Goal: Transaction & Acquisition: Purchase product/service

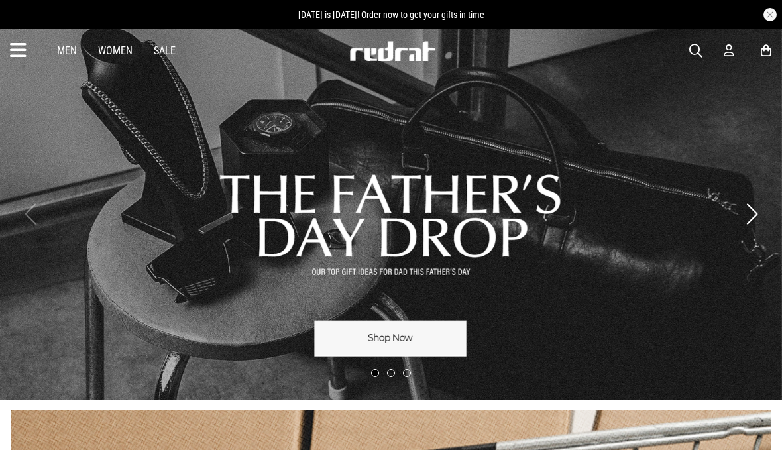
click at [734, 49] on icon at bounding box center [728, 51] width 11 height 14
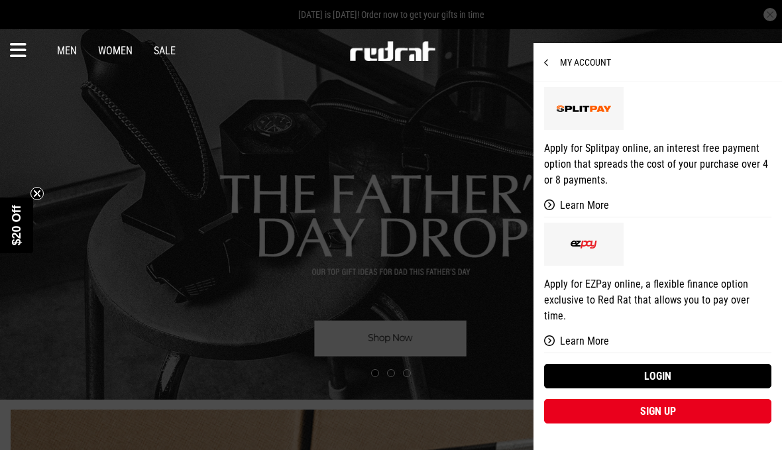
click at [649, 364] on link "Login" at bounding box center [657, 376] width 227 height 25
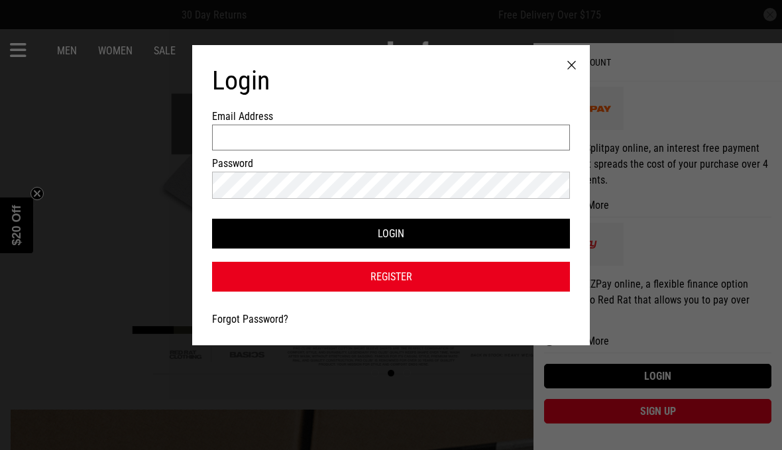
click at [537, 134] on input "Email Address" at bounding box center [391, 138] width 358 height 26
type input "**********"
click at [391, 240] on button "Login" at bounding box center [391, 234] width 358 height 30
click at [496, 238] on button "Login" at bounding box center [391, 234] width 358 height 30
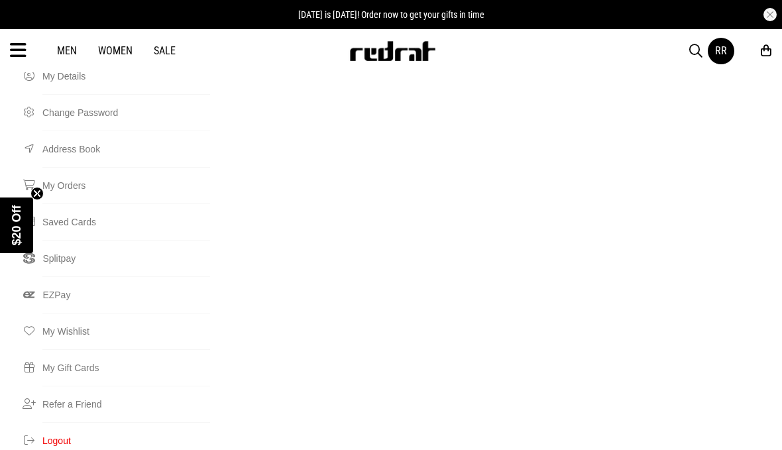
scroll to position [141, 0]
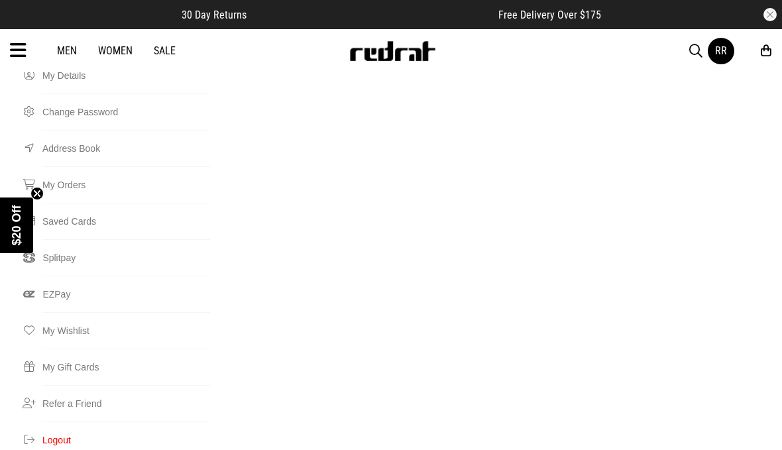
click at [74, 239] on link "Splitpay" at bounding box center [126, 257] width 168 height 36
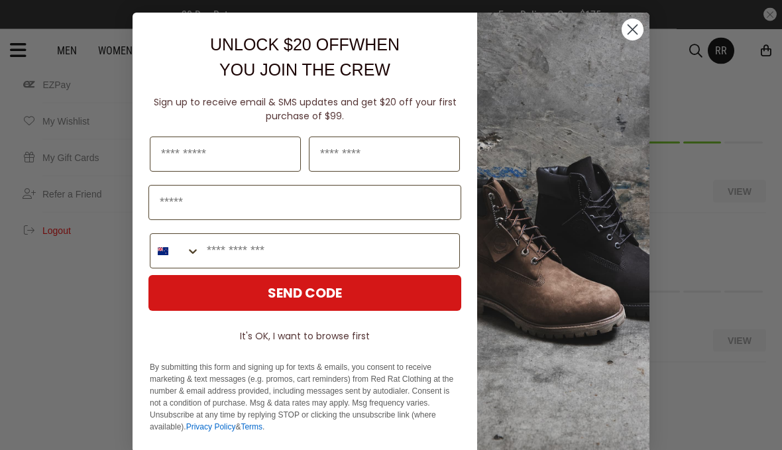
scroll to position [354, 0]
click at [635, 41] on circle "Close dialog" at bounding box center [632, 30] width 22 height 22
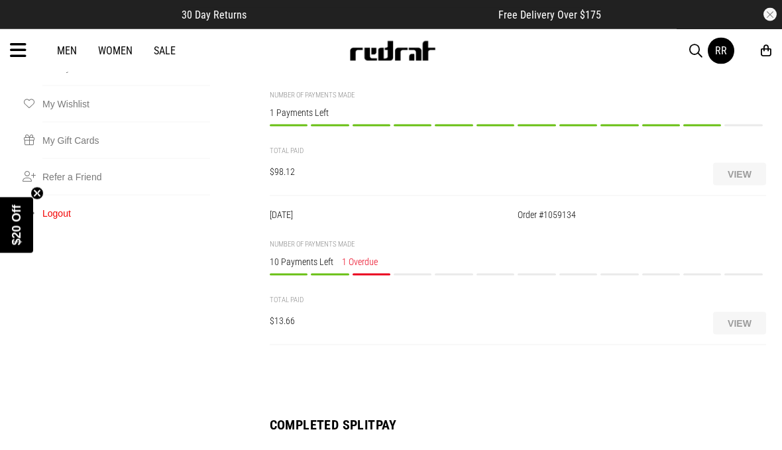
click at [732, 323] on button "View" at bounding box center [739, 323] width 53 height 23
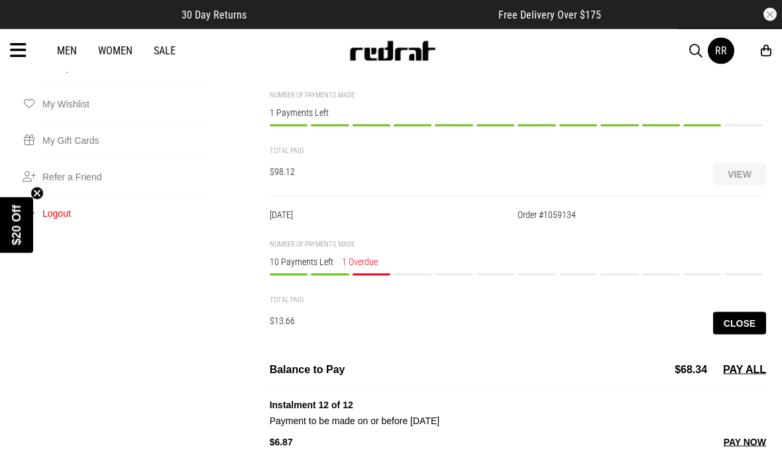
scroll to position [368, 0]
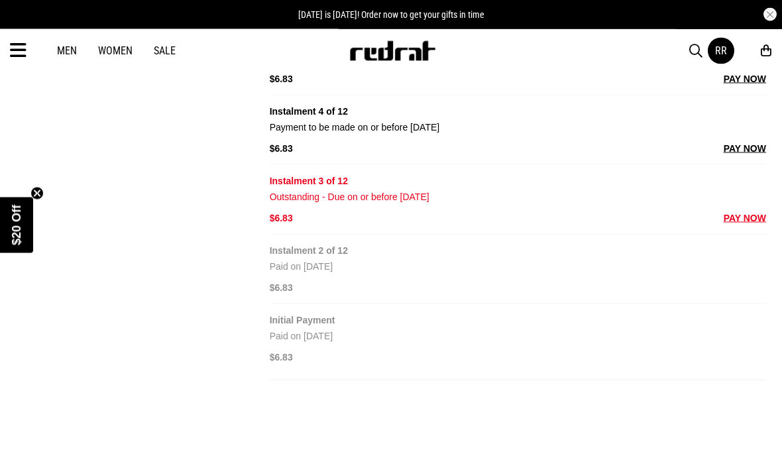
click at [749, 225] on button "PAY NOW" at bounding box center [744, 218] width 42 height 16
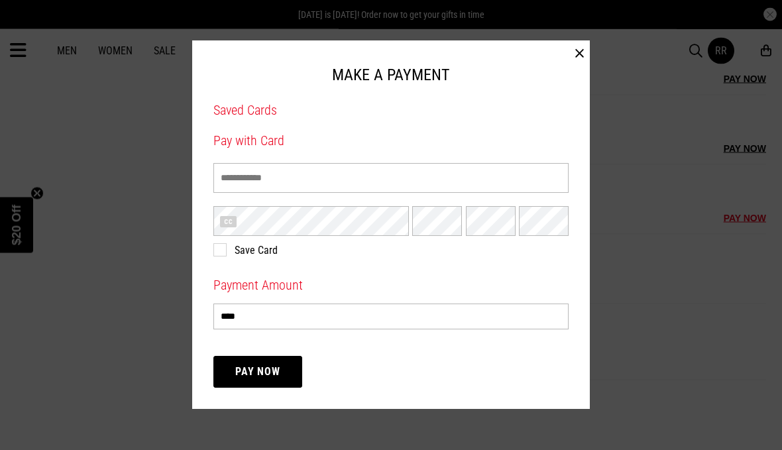
scroll to position [1287, 0]
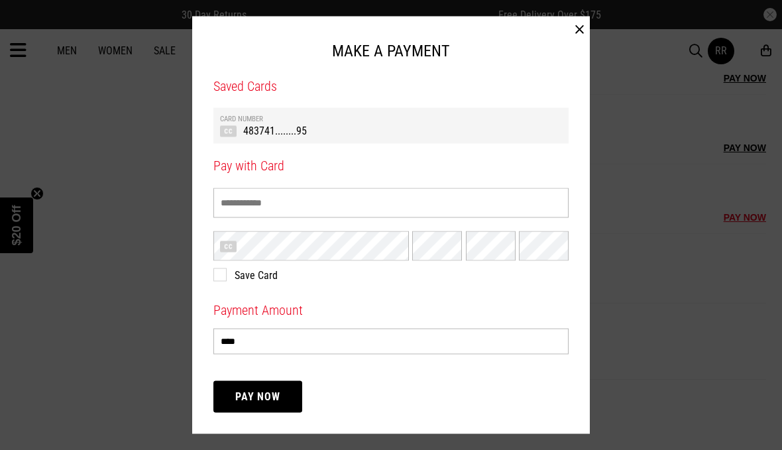
click at [509, 137] on td "483741........95" at bounding box center [391, 130] width 342 height 14
click at [280, 384] on button "Pay Now" at bounding box center [257, 397] width 89 height 32
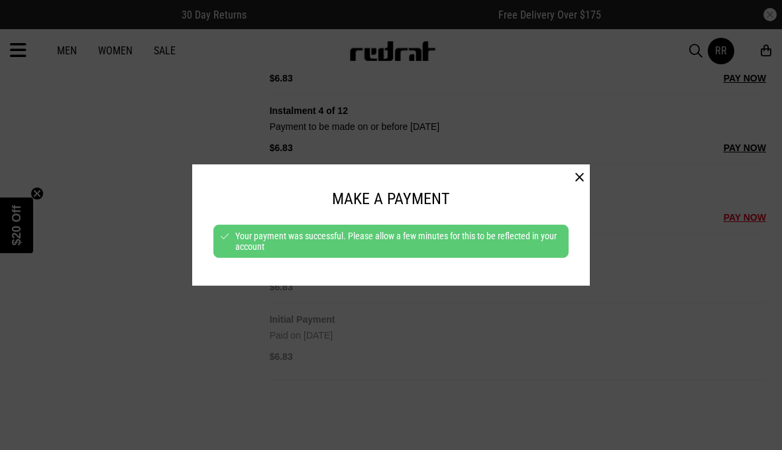
click at [575, 175] on button "button" at bounding box center [579, 177] width 21 height 27
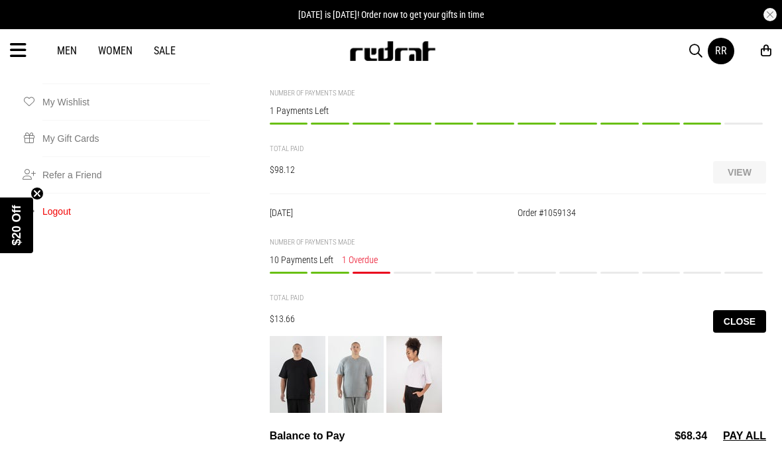
scroll to position [368, 0]
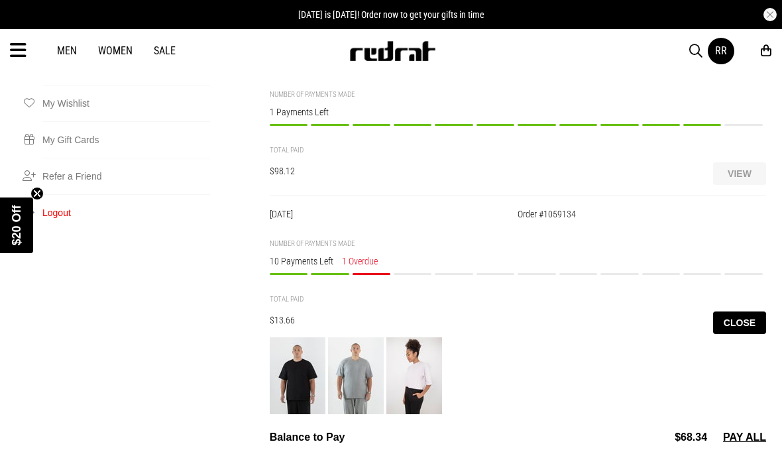
click at [733, 325] on button "Close" at bounding box center [739, 322] width 53 height 23
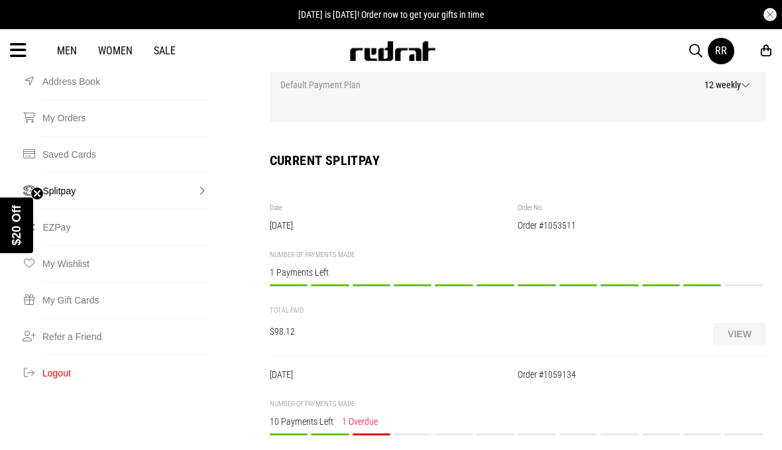
scroll to position [195, 0]
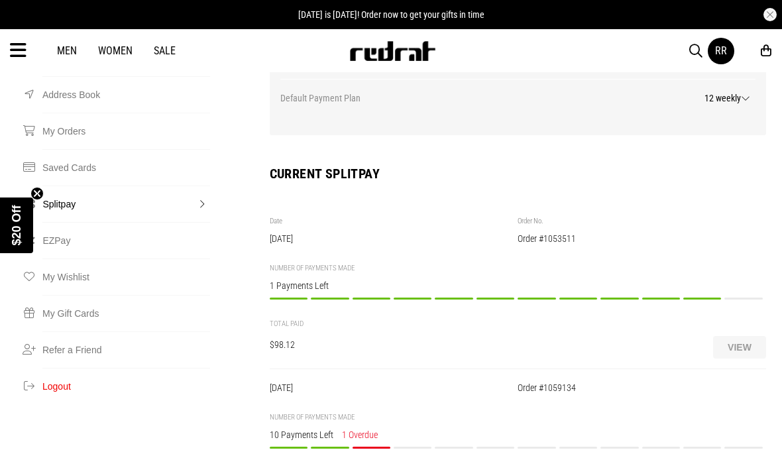
click at [733, 346] on button "View" at bounding box center [739, 347] width 53 height 23
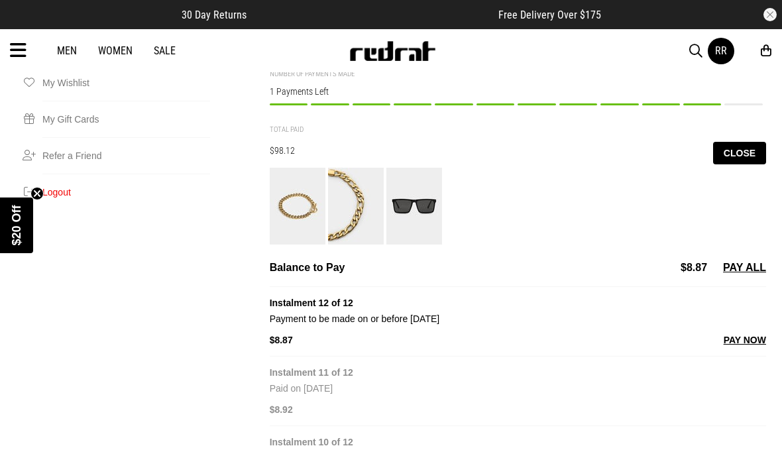
scroll to position [416, 0]
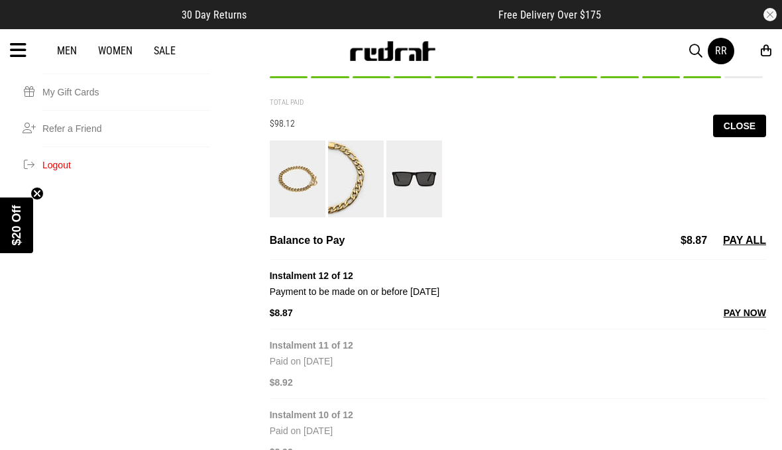
click at [735, 240] on button "PAY ALL" at bounding box center [744, 241] width 43 height 16
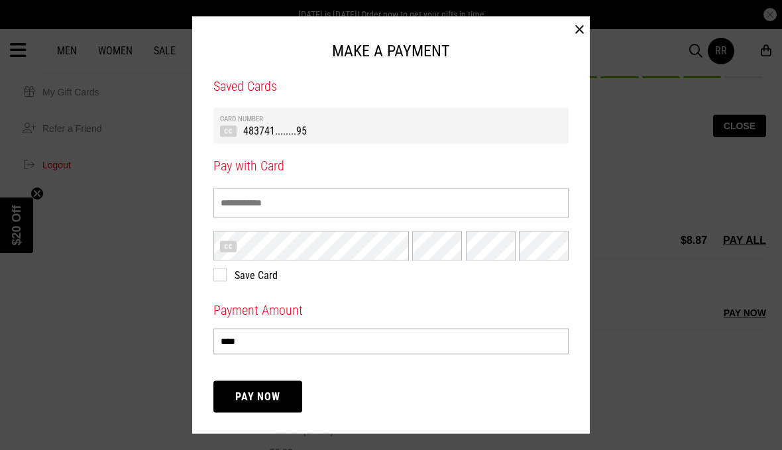
click at [290, 413] on button "Pay Now" at bounding box center [257, 397] width 89 height 32
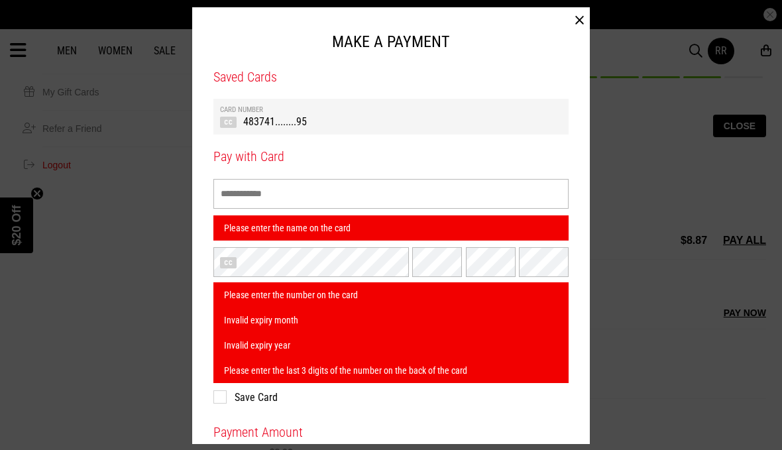
click at [577, 21] on button "button" at bounding box center [579, 20] width 21 height 27
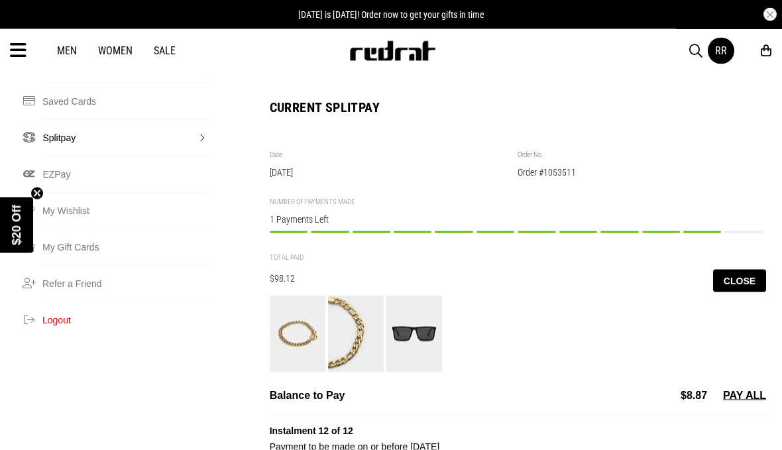
scroll to position [262, 0]
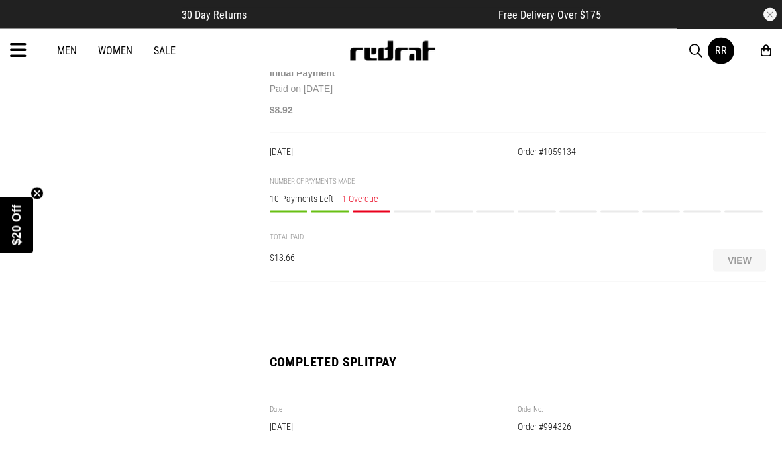
click at [741, 270] on button "View" at bounding box center [739, 260] width 53 height 23
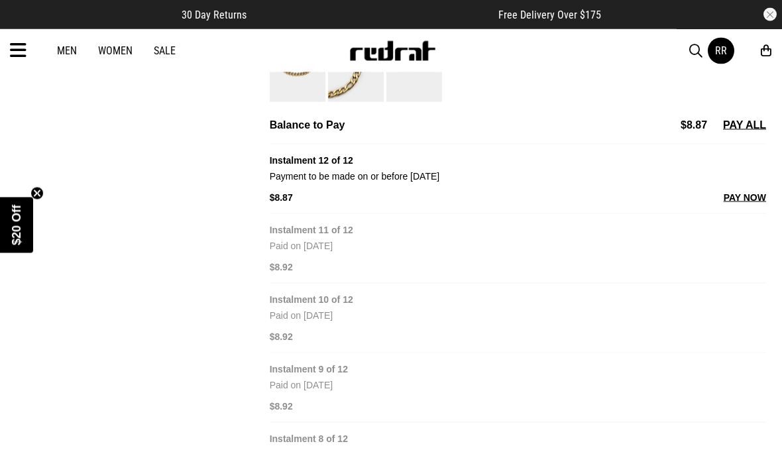
scroll to position [532, 0]
click at [740, 203] on button "PAY NOW" at bounding box center [744, 197] width 42 height 16
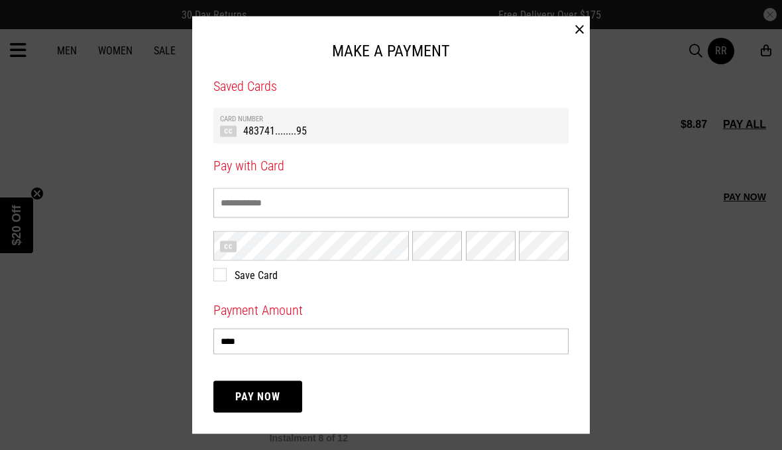
click at [434, 125] on td "483741........95" at bounding box center [391, 130] width 342 height 14
click at [274, 396] on button "Pay Now" at bounding box center [257, 397] width 89 height 32
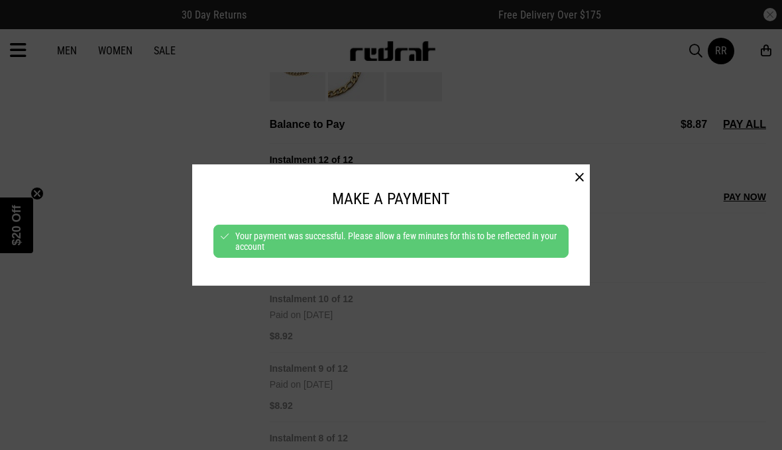
click at [578, 169] on button "button" at bounding box center [579, 177] width 21 height 27
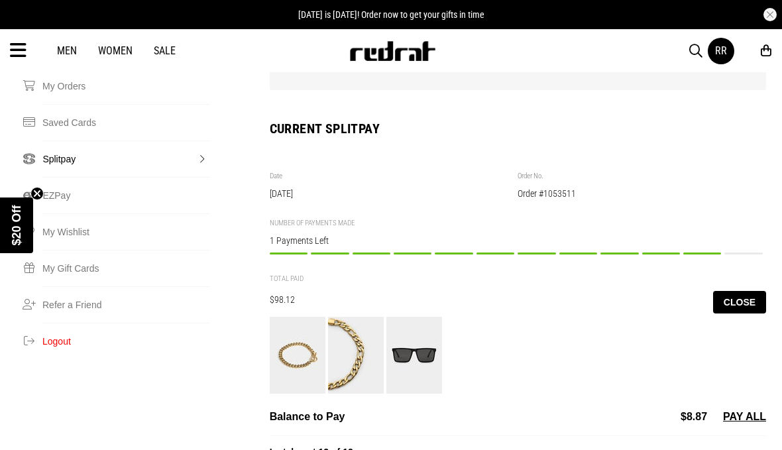
scroll to position [191, 0]
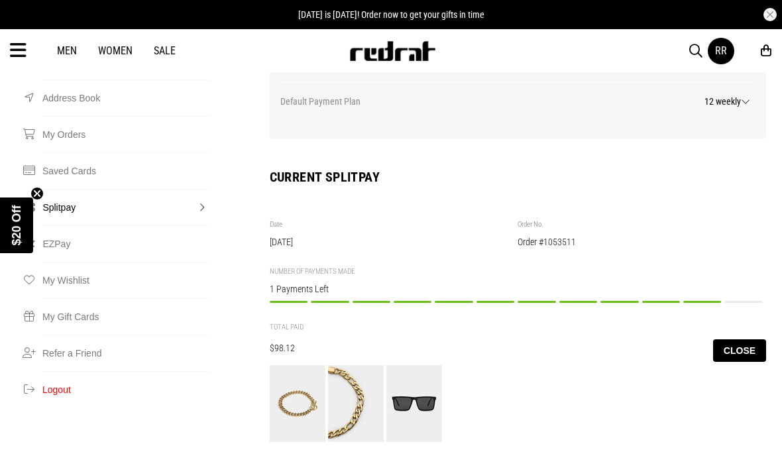
click at [731, 346] on button "Close" at bounding box center [739, 350] width 53 height 23
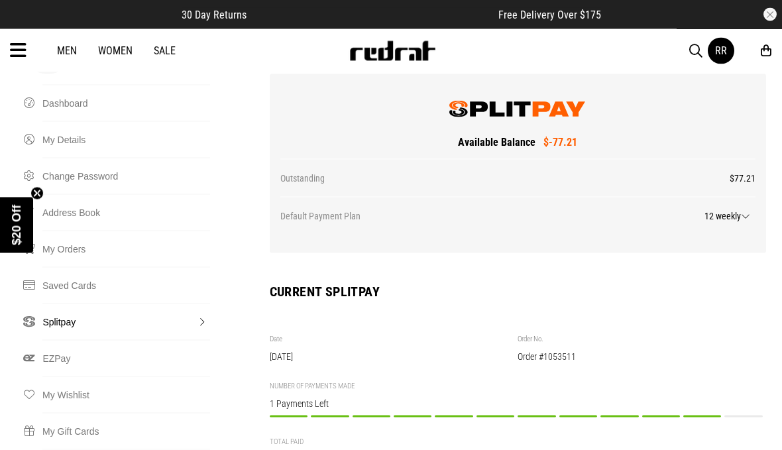
scroll to position [0, 0]
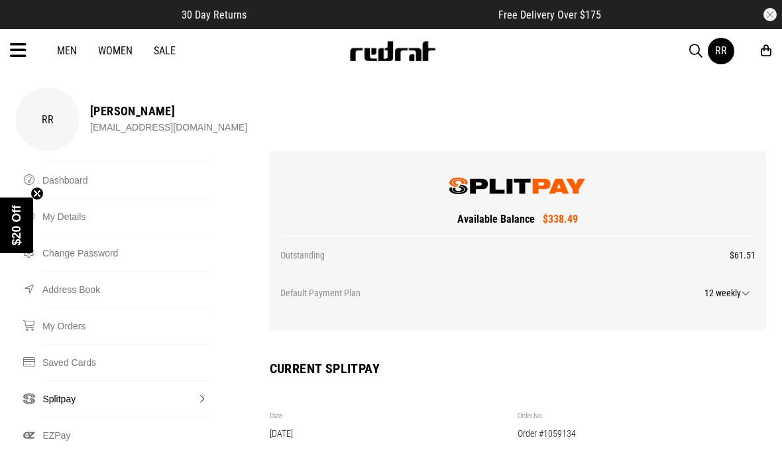
click at [702, 46] on span "button" at bounding box center [695, 51] width 13 height 16
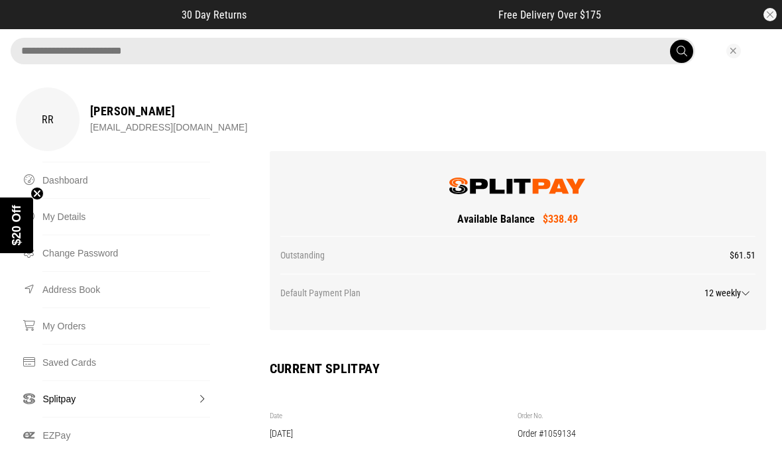
click at [612, 41] on input "search" at bounding box center [353, 51] width 684 height 27
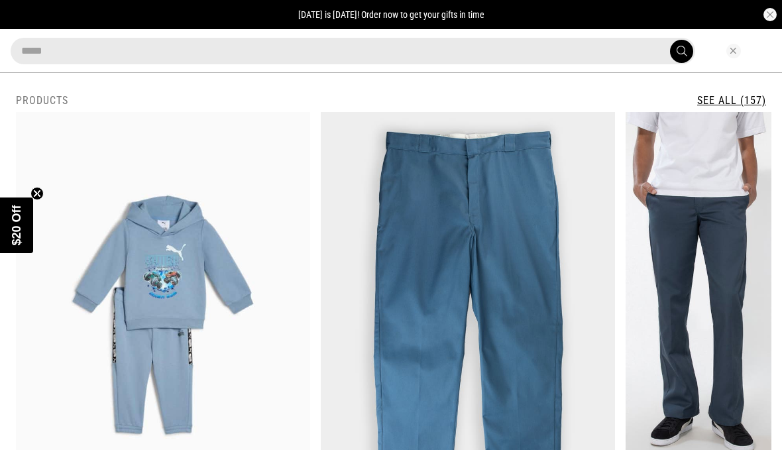
type input "*****"
click at [681, 51] on button "submit" at bounding box center [681, 51] width 23 height 23
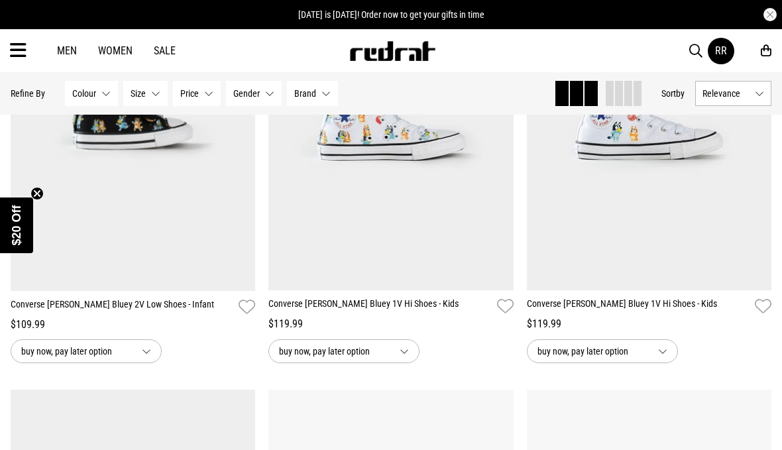
click at [97, 187] on img at bounding box center [133, 119] width 245 height 343
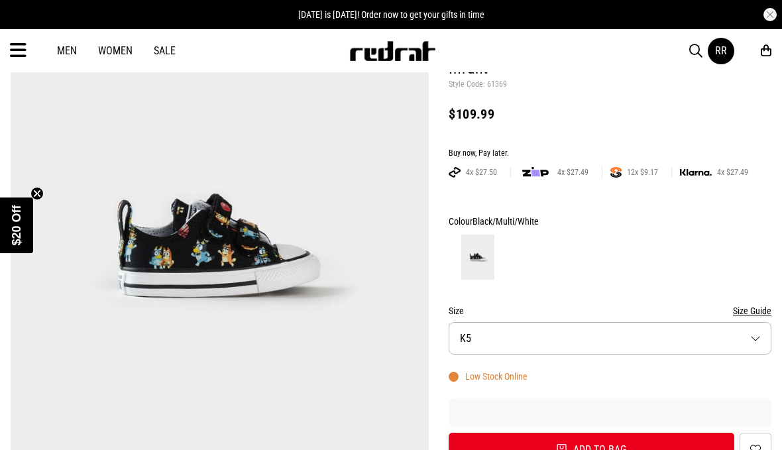
click at [749, 340] on button "Size K5" at bounding box center [610, 338] width 323 height 32
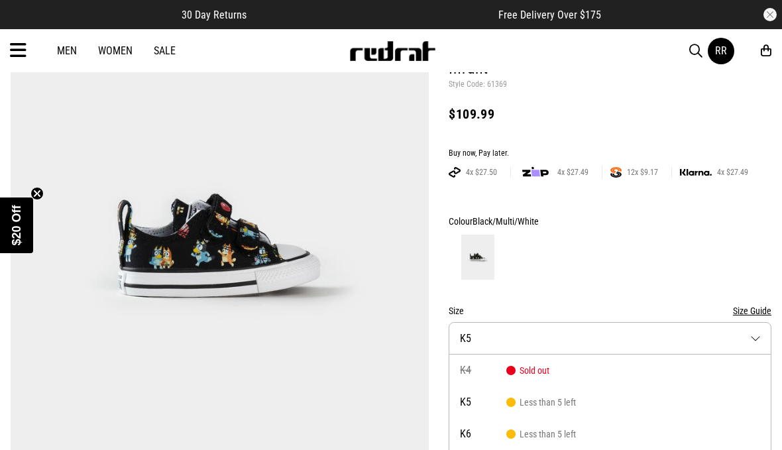
click at [193, 219] on img at bounding box center [220, 247] width 419 height 578
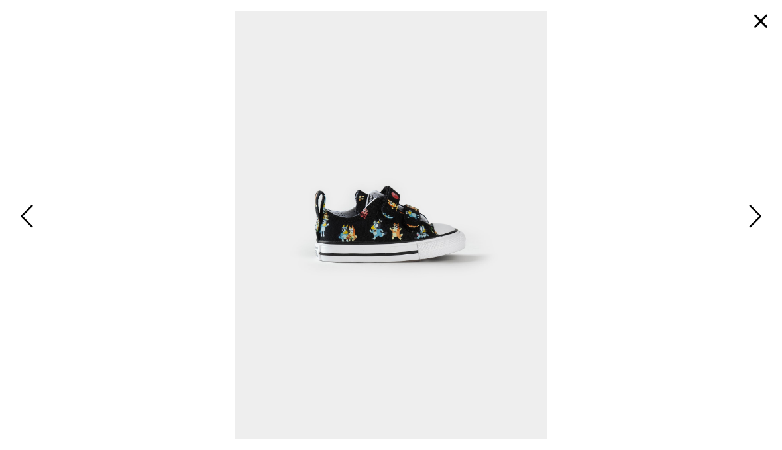
click at [749, 233] on span "Next" at bounding box center [753, 216] width 17 height 32
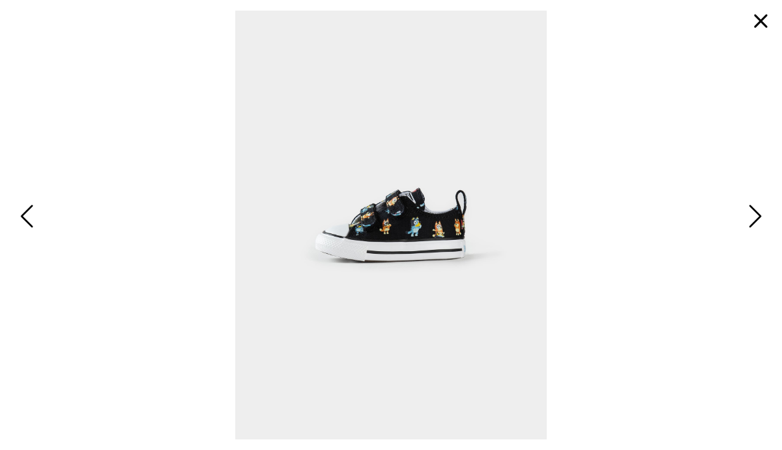
click at [755, 233] on span "Next" at bounding box center [753, 216] width 17 height 32
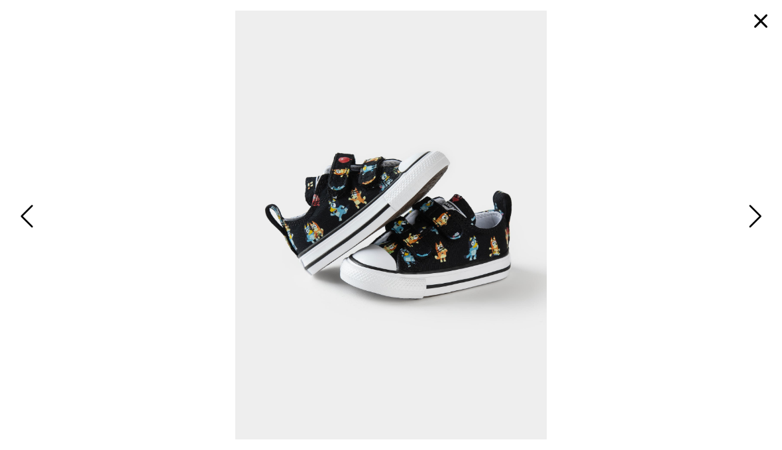
click at [739, 250] on img at bounding box center [391, 225] width 761 height 429
click at [765, 13] on button "button" at bounding box center [761, 21] width 32 height 32
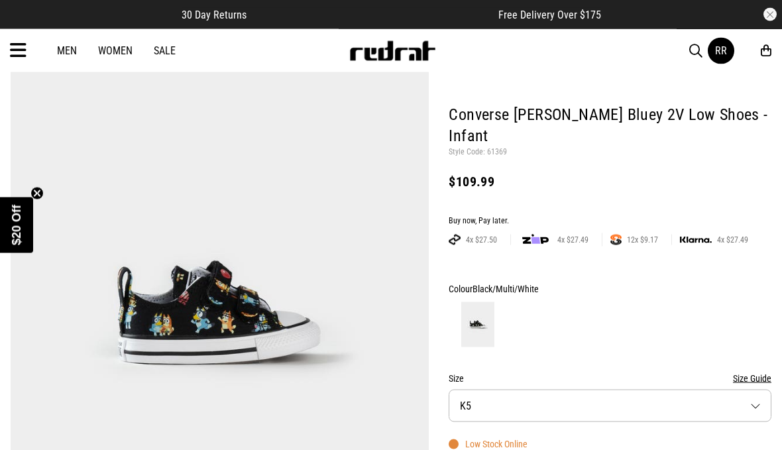
scroll to position [0, 0]
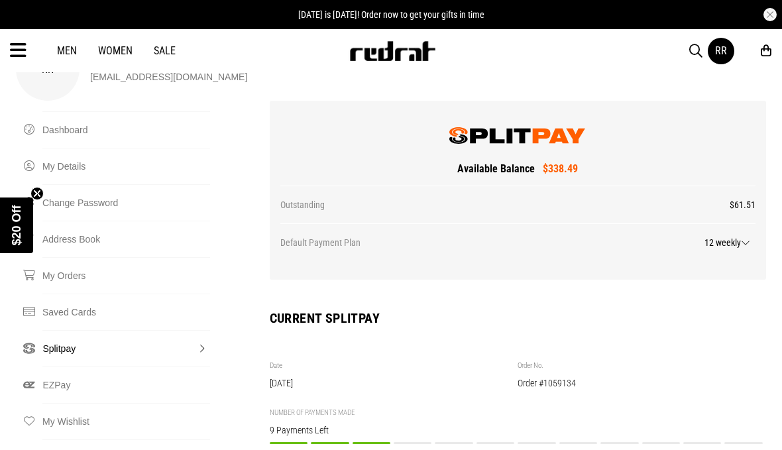
scroll to position [13, 0]
